Goal: Check status

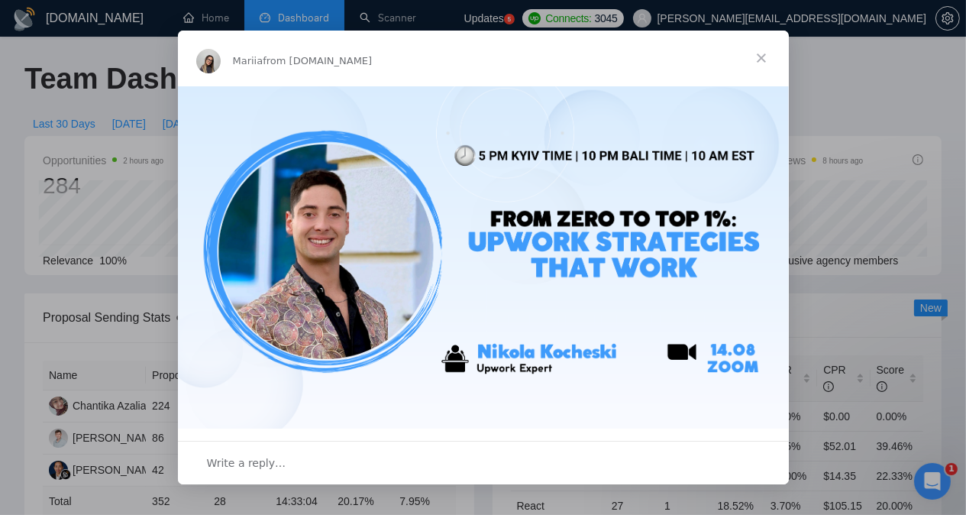
click at [761, 59] on span "Close" at bounding box center [761, 58] width 55 height 55
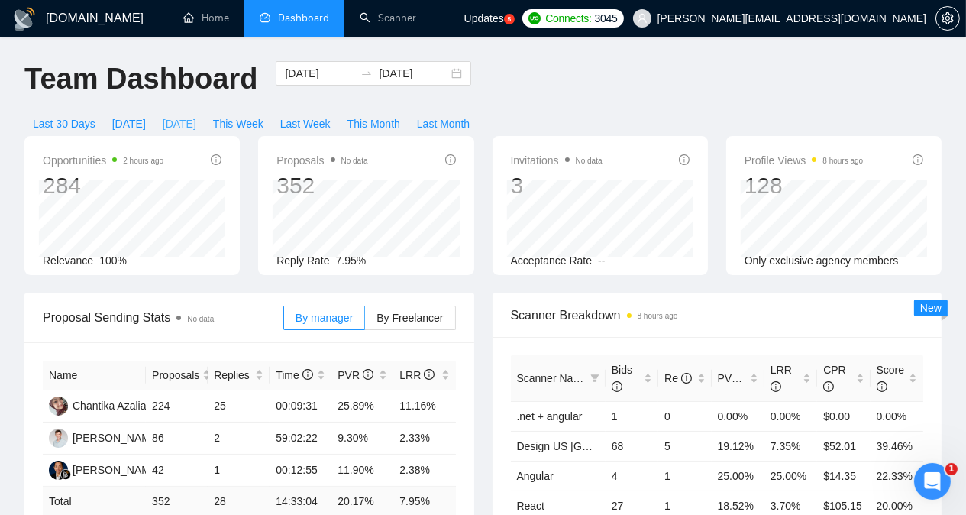
click at [196, 115] on span "[DATE]" at bounding box center [180, 123] width 34 height 17
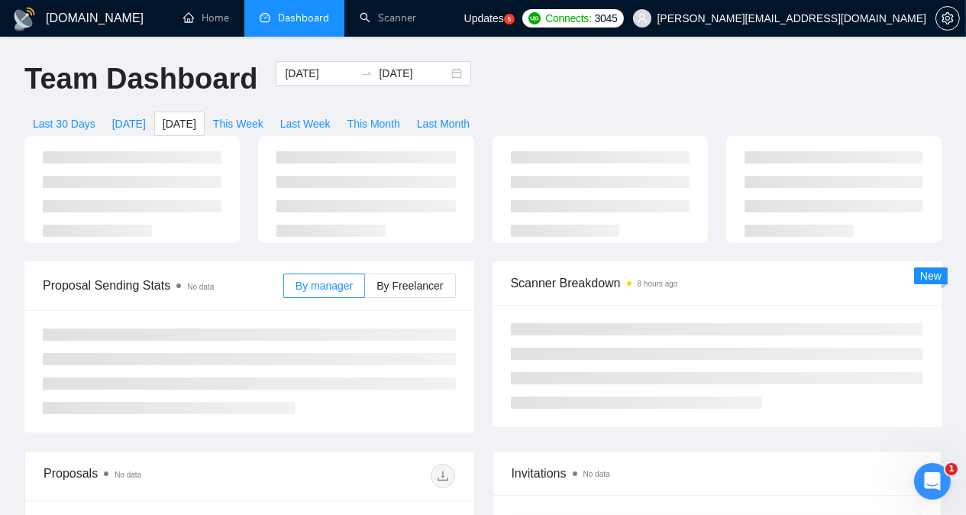
type input "[DATE]"
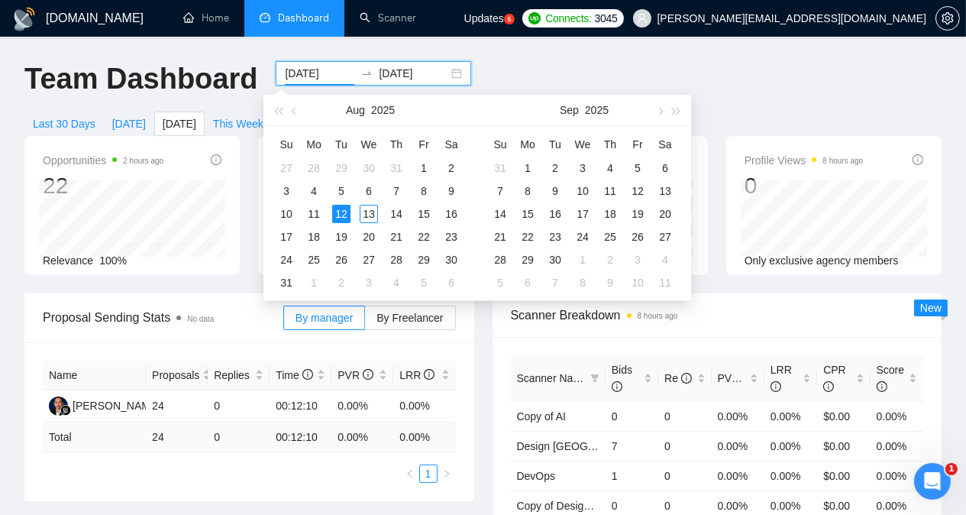
click at [302, 76] on input "[DATE]" at bounding box center [319, 73] width 69 height 17
type input "[DATE]"
click at [315, 214] on div "11" at bounding box center [314, 214] width 18 height 18
click at [316, 214] on div "11" at bounding box center [314, 214] width 18 height 18
type input "[DATE]"
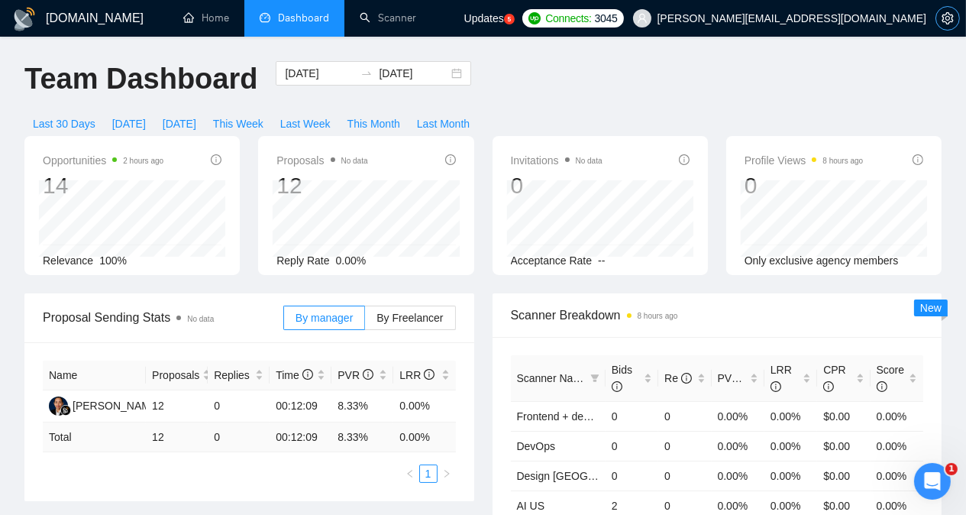
click at [952, 25] on button "button" at bounding box center [948, 18] width 24 height 24
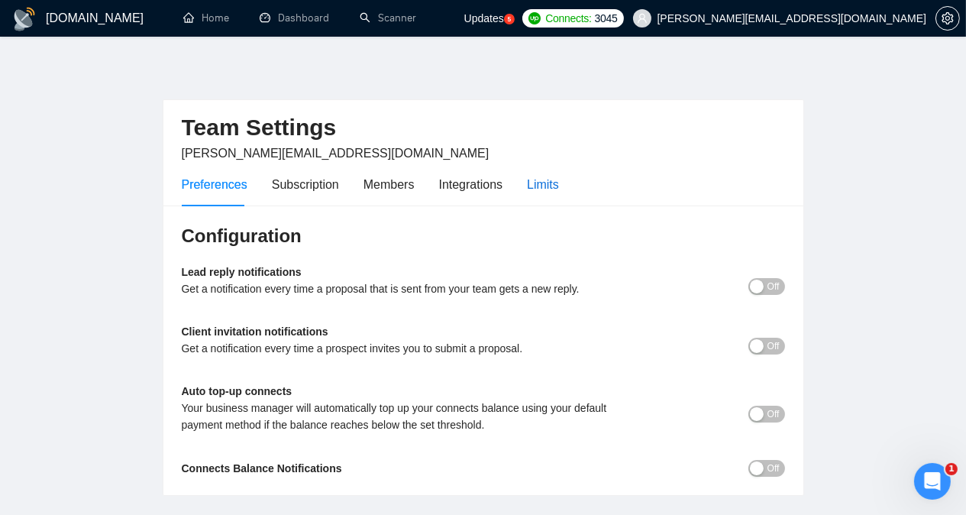
click at [549, 181] on div "Limits" at bounding box center [543, 184] width 32 height 19
